Goal: Task Accomplishment & Management: Use online tool/utility

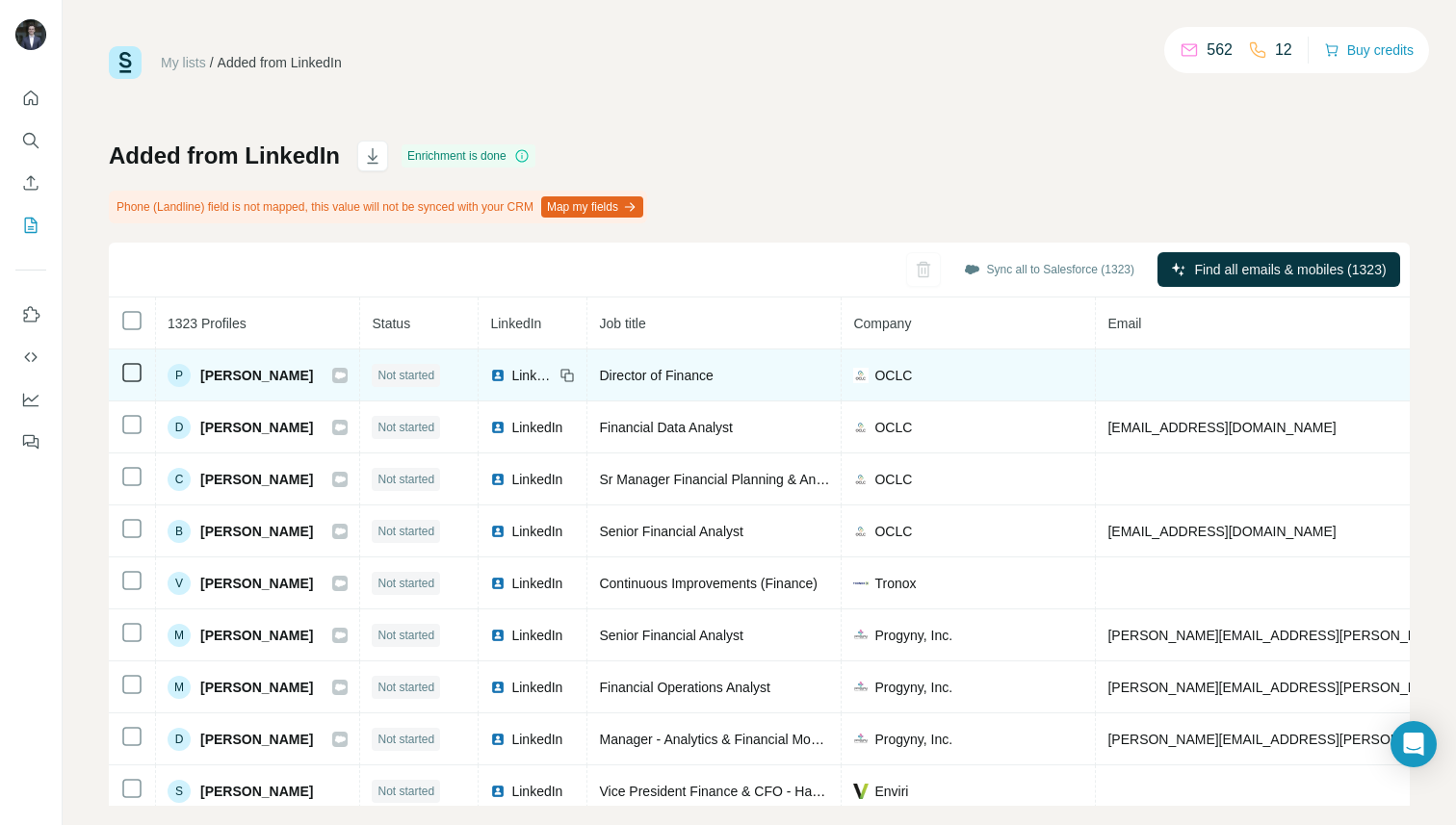
click at [248, 367] on span "[PERSON_NAME]" at bounding box center [256, 375] width 113 height 20
click at [237, 368] on span "[PERSON_NAME]" at bounding box center [256, 375] width 113 height 20
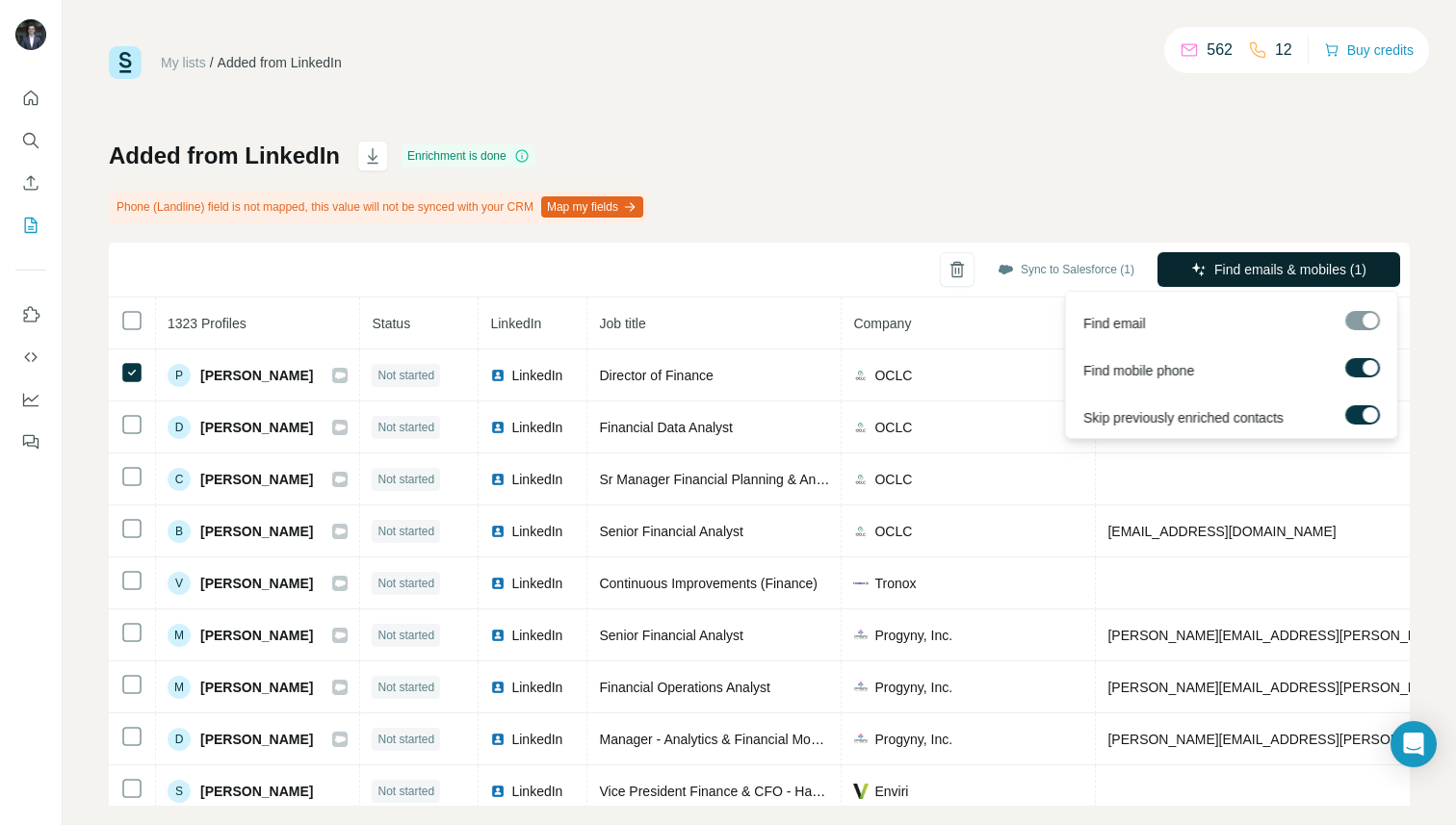
click at [1310, 272] on span "Find emails & mobiles (1)" at bounding box center [1289, 269] width 152 height 20
